Goal: Find specific page/section: Find specific page/section

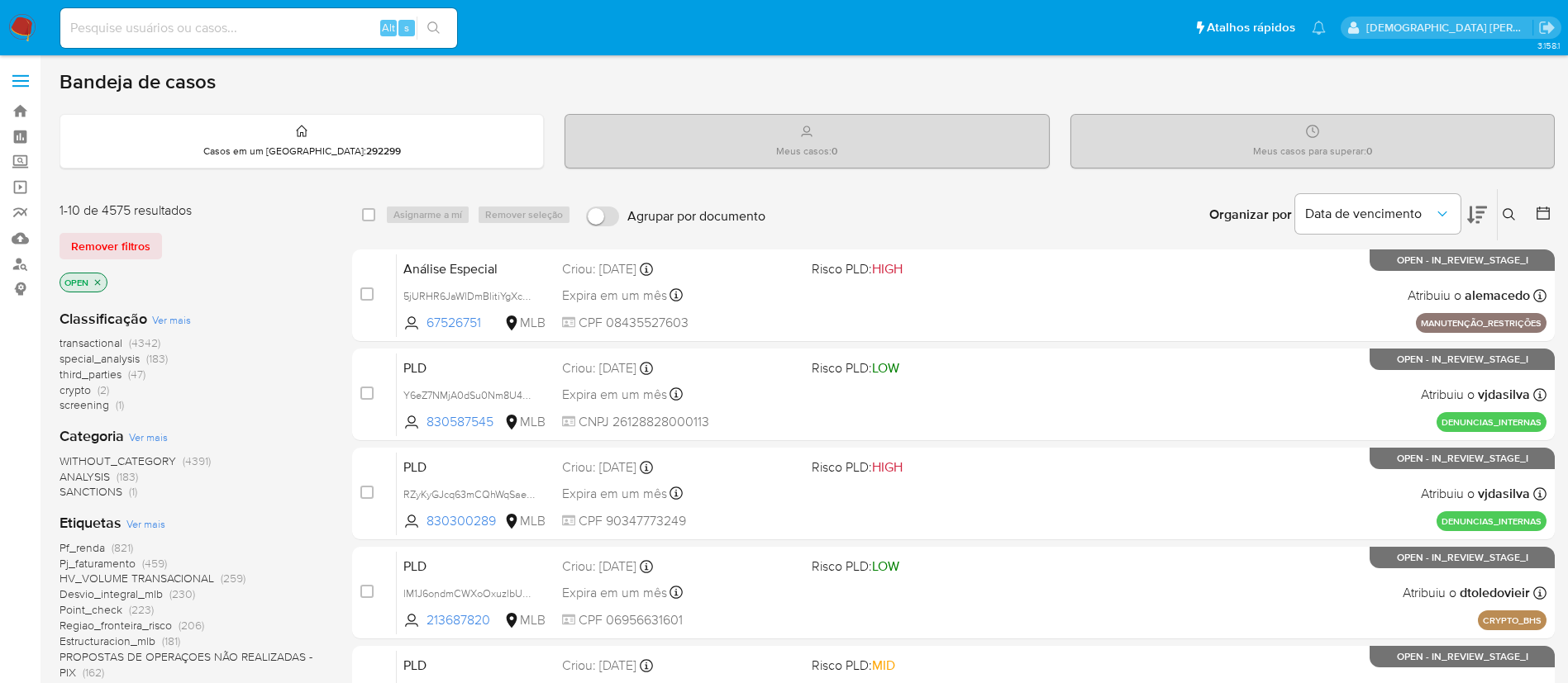
click at [284, 12] on div "Alt s" at bounding box center [258, 27] width 396 height 40
click at [272, 20] on input at bounding box center [258, 28] width 396 height 22
paste input "pDXfl6IwLxG4zsIemyeLEPsC"
type input "pDXfl6IwLxG4zsIemyeLEPsC"
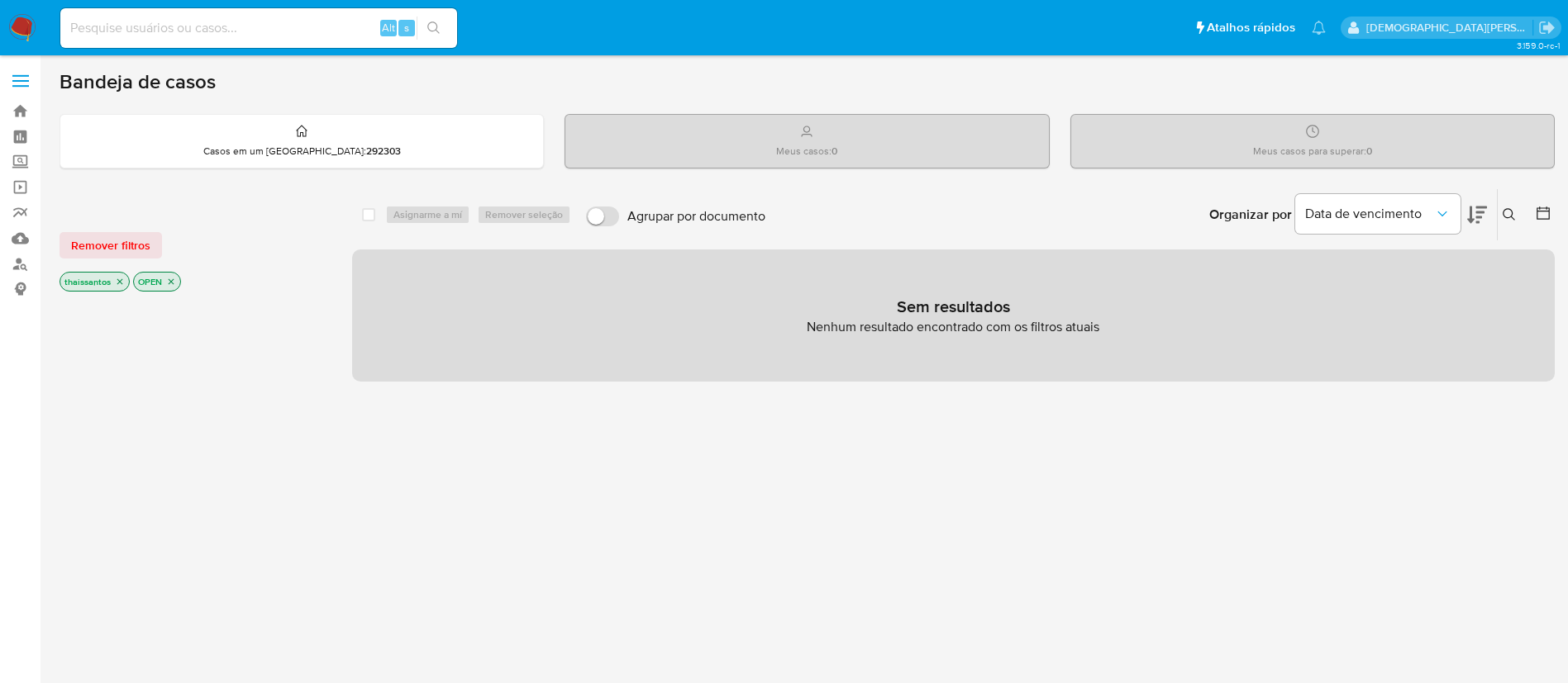
click at [317, 33] on input at bounding box center [258, 28] width 396 height 22
paste input "pDXfl6IwLxG4zsIemyeLEPsC"
type input "pDXfl6IwLxG4zsIemyeLEPsC"
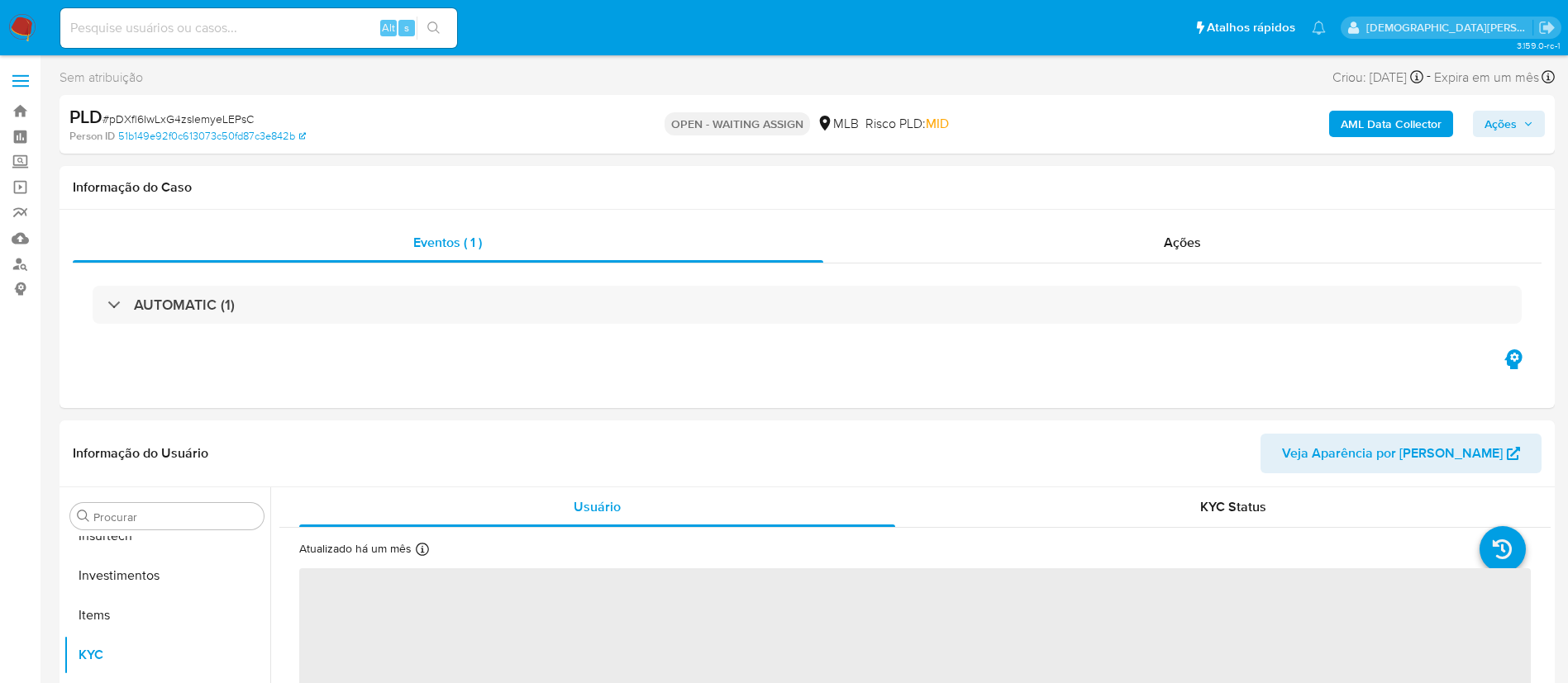
scroll to position [777, 0]
select select "10"
